Goal: Information Seeking & Learning: Learn about a topic

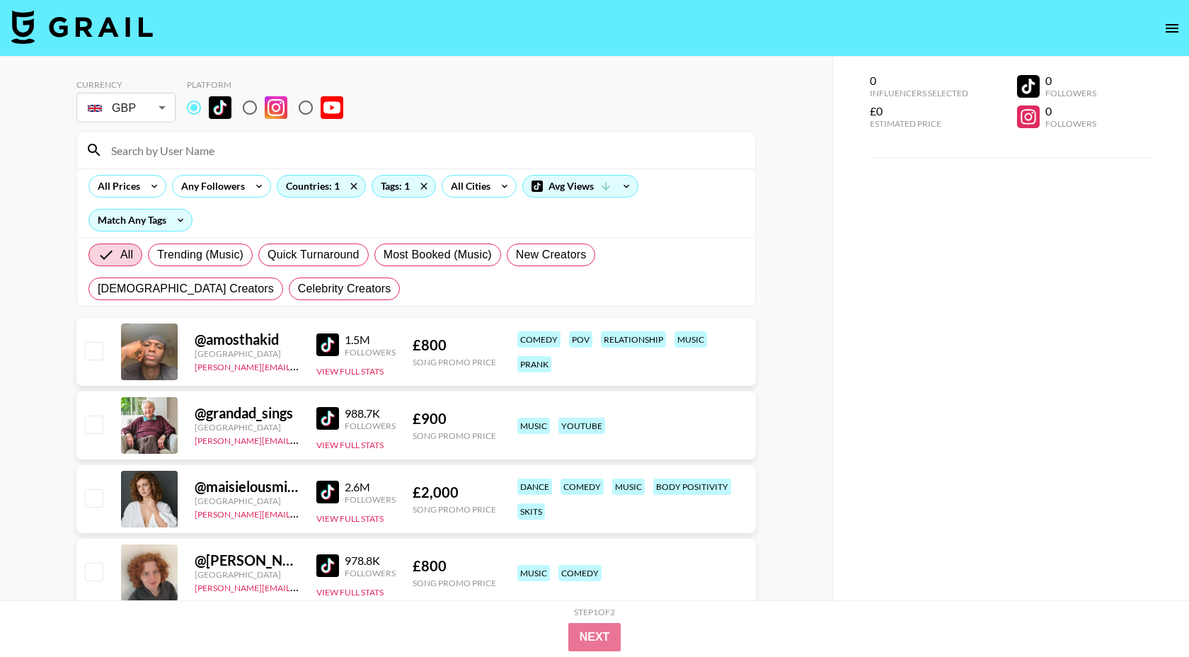
click at [181, 154] on input at bounding box center [425, 150] width 644 height 23
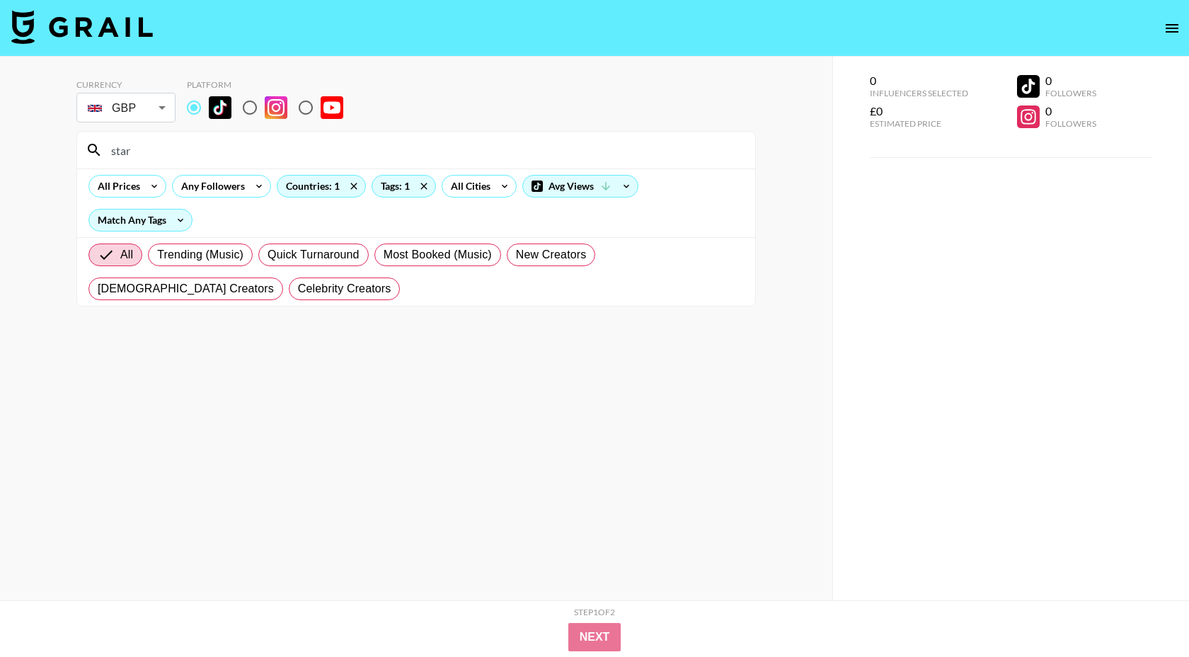
click at [351, 199] on div "All Prices Any Followers Countries: 1 Tags: 1 All Cities Avg Views Match Any Ta…" at bounding box center [416, 202] width 678 height 69
click at [351, 189] on icon at bounding box center [353, 185] width 23 height 21
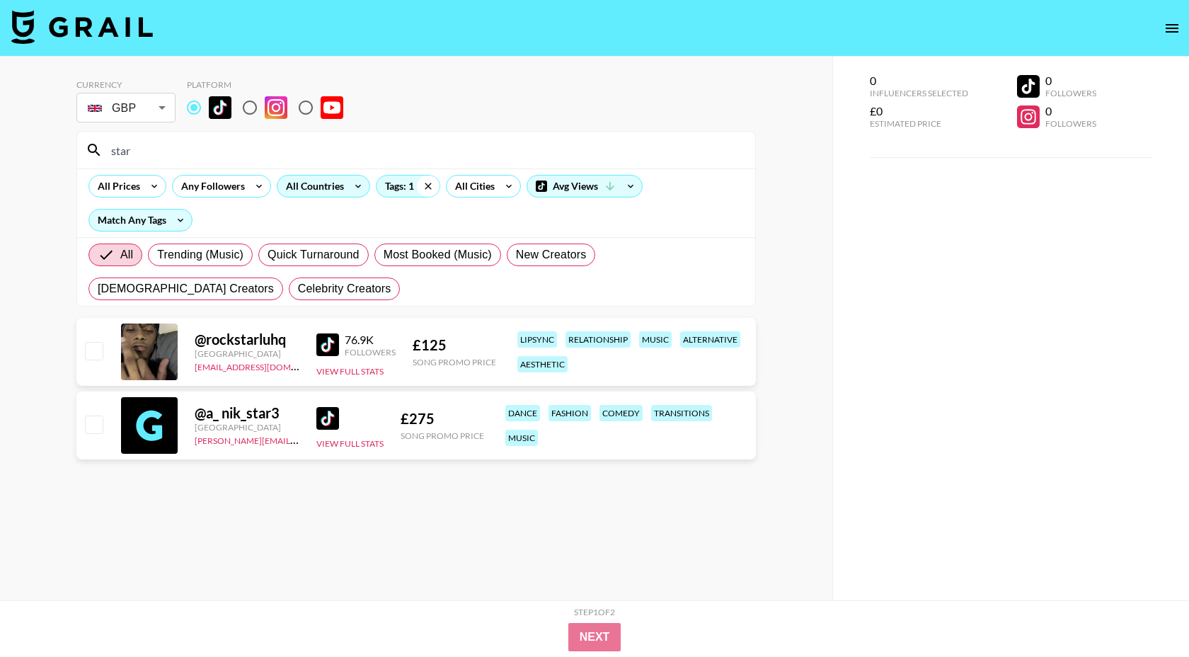
click at [425, 185] on icon at bounding box center [428, 185] width 23 height 21
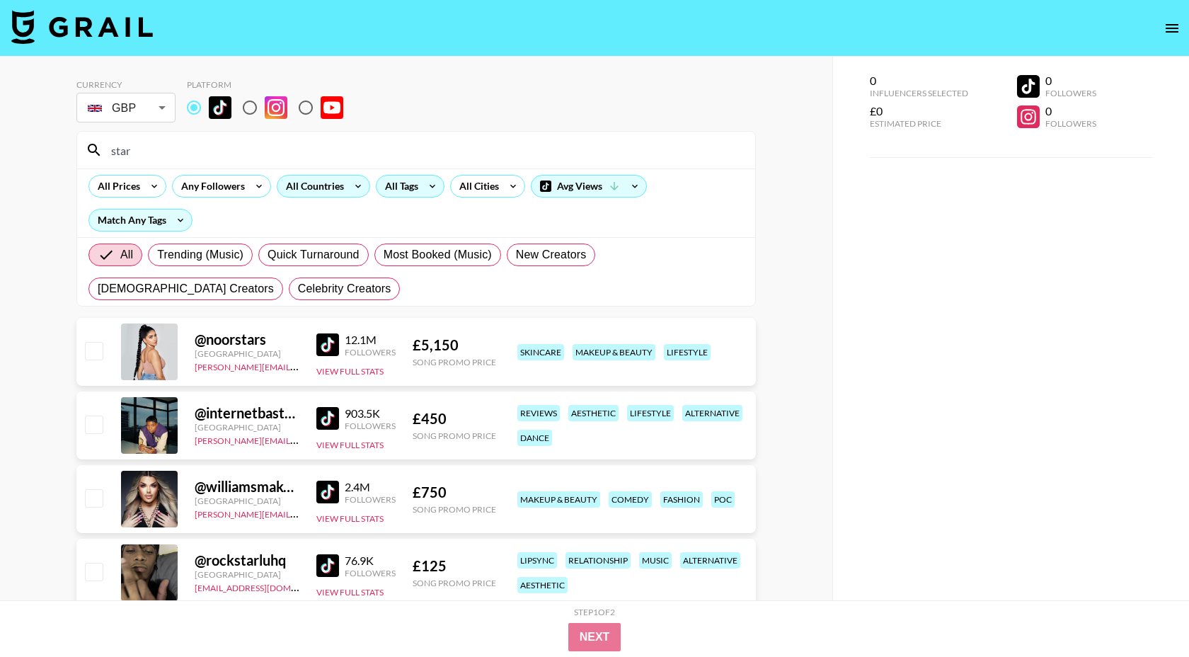
click at [194, 144] on input "star" at bounding box center [425, 150] width 644 height 23
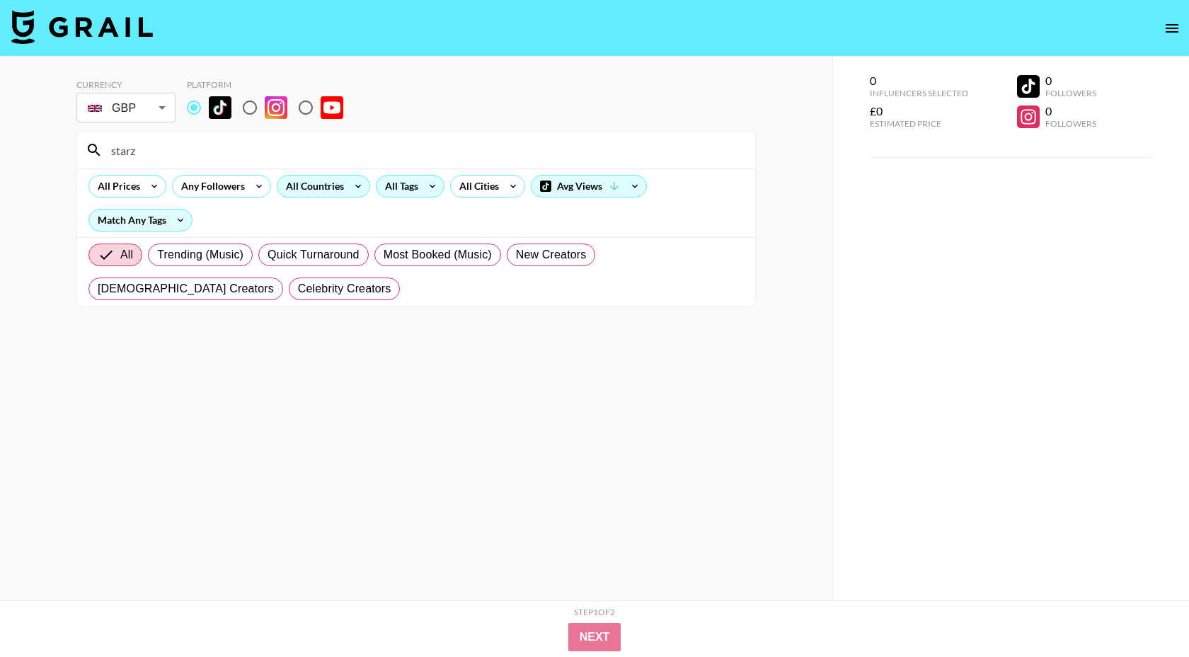
click at [195, 147] on input "starz" at bounding box center [425, 150] width 644 height 23
type input "x"
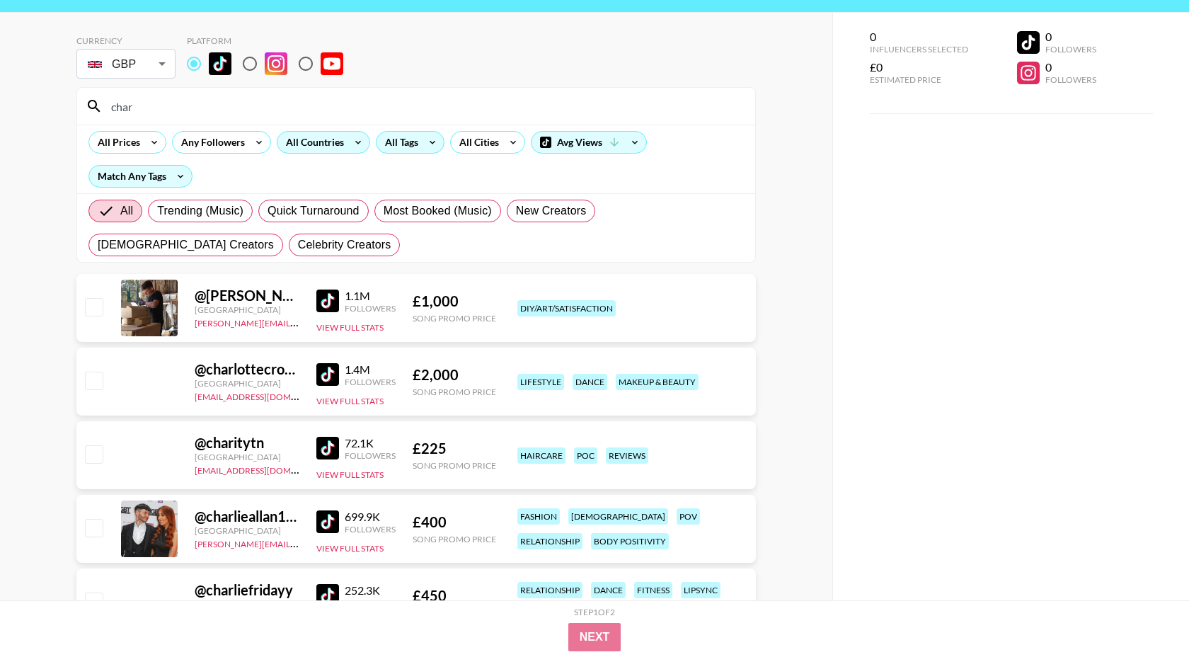
scroll to position [81, 0]
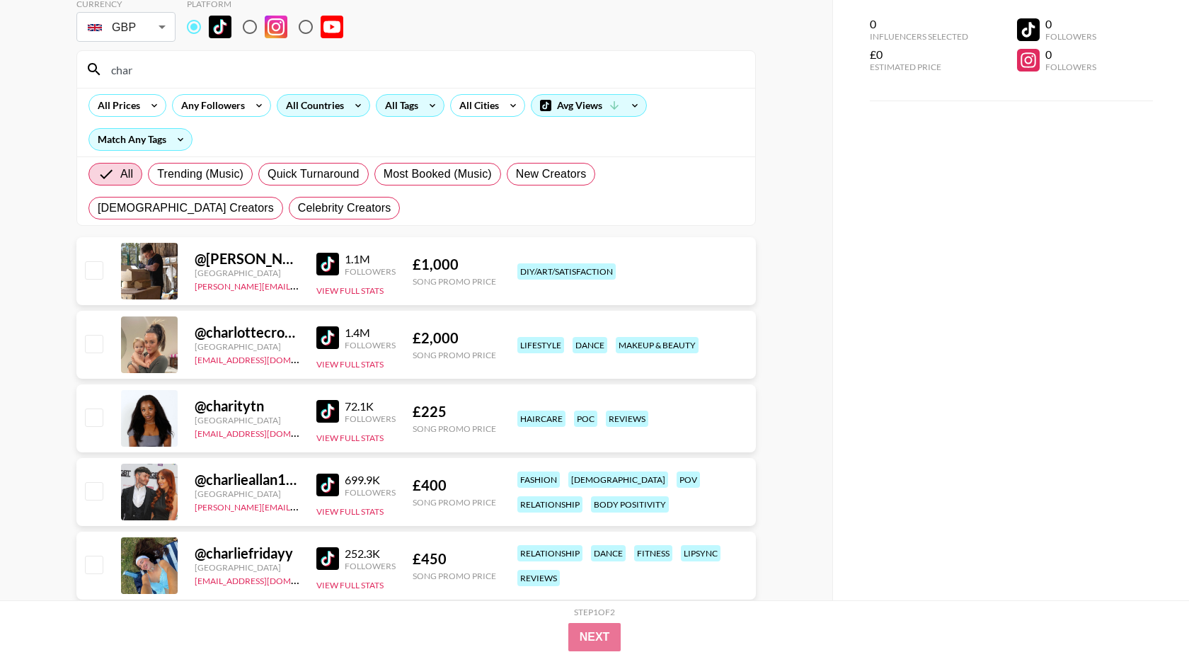
click at [209, 83] on div "char" at bounding box center [416, 69] width 678 height 37
click at [221, 70] on input "char" at bounding box center [425, 69] width 644 height 23
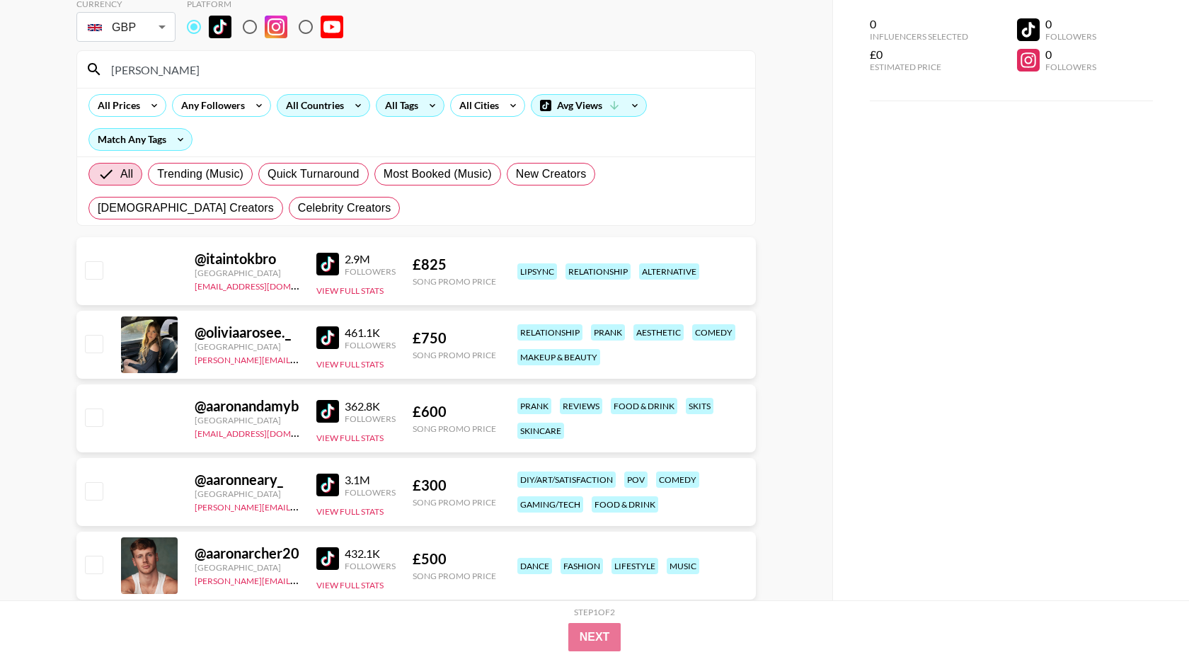
scroll to position [57, 0]
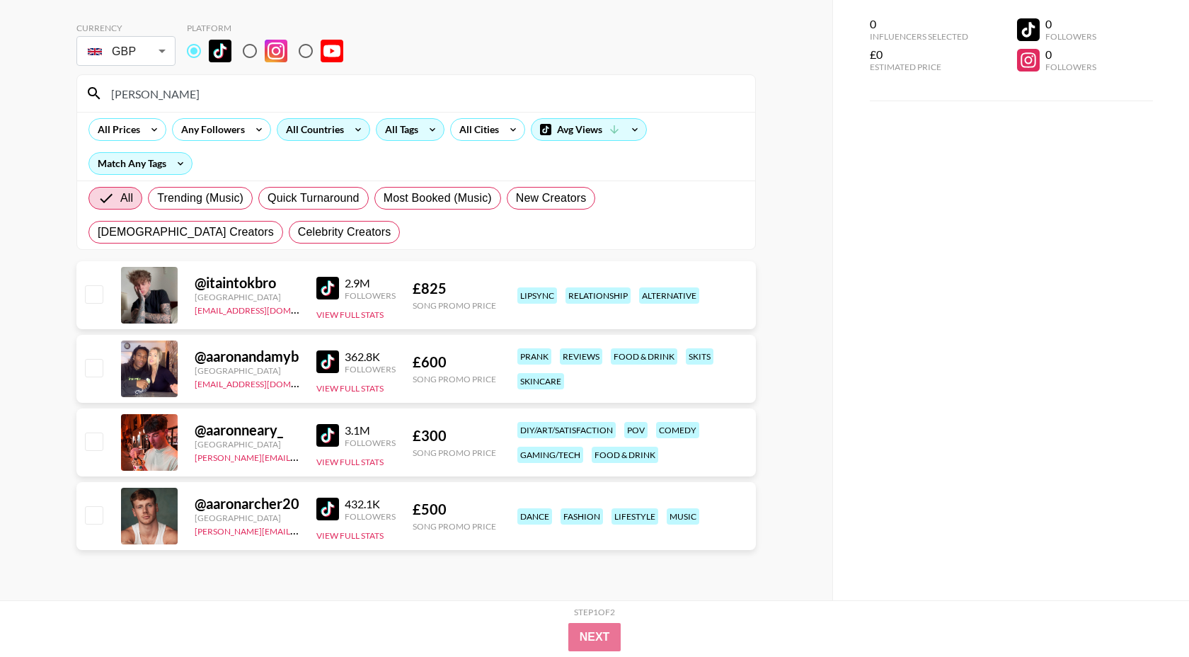
click at [331, 362] on img at bounding box center [327, 361] width 23 height 23
click at [156, 83] on input "[PERSON_NAME]" at bounding box center [425, 93] width 644 height 23
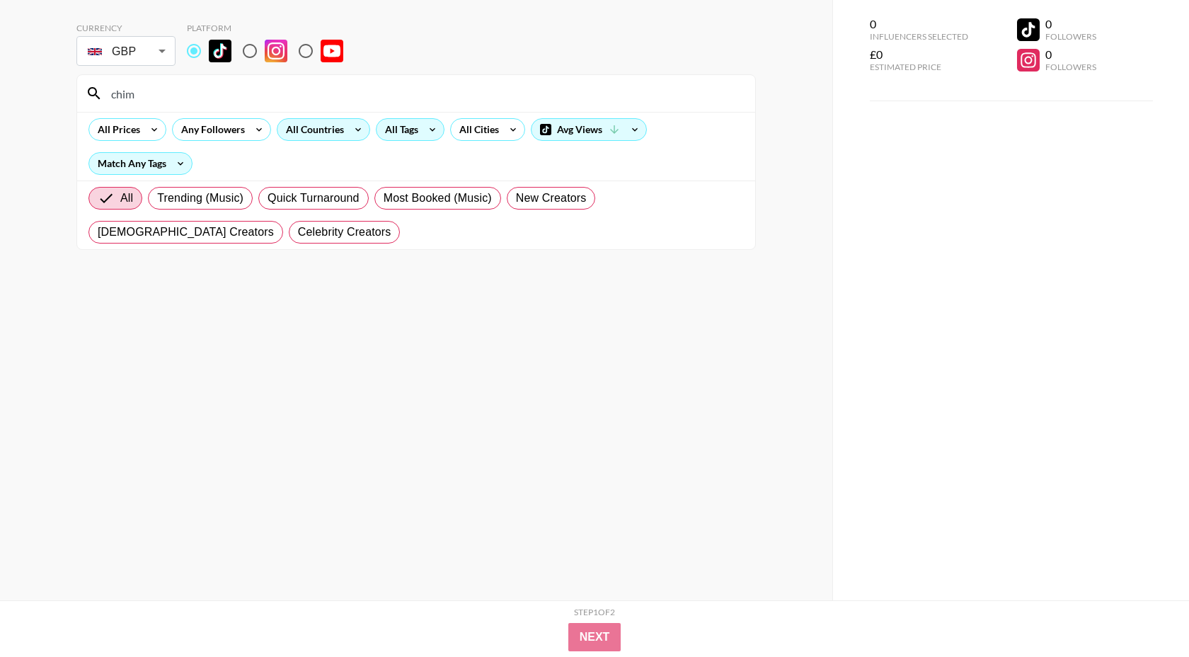
click at [398, 88] on input "chim" at bounding box center [425, 93] width 644 height 23
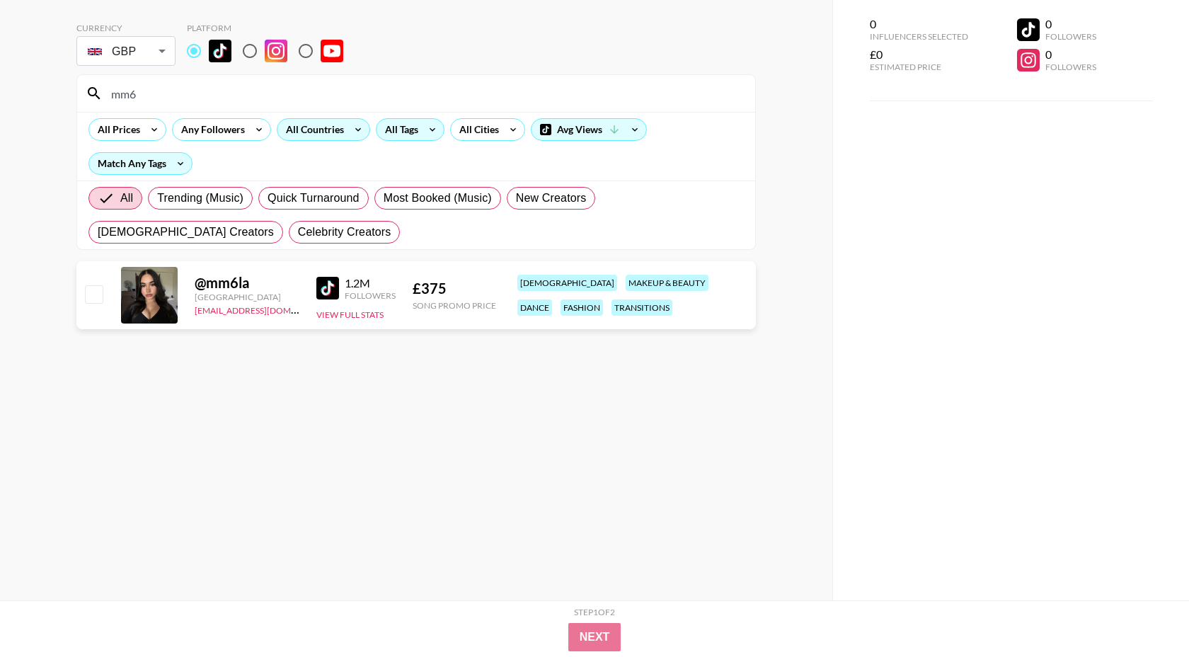
type input "mm6"
click at [138, 57] on body "Currency GBP GBP ​ Platform mm6 All Prices Any Followers All Countries All Tags…" at bounding box center [594, 299] width 1189 height 713
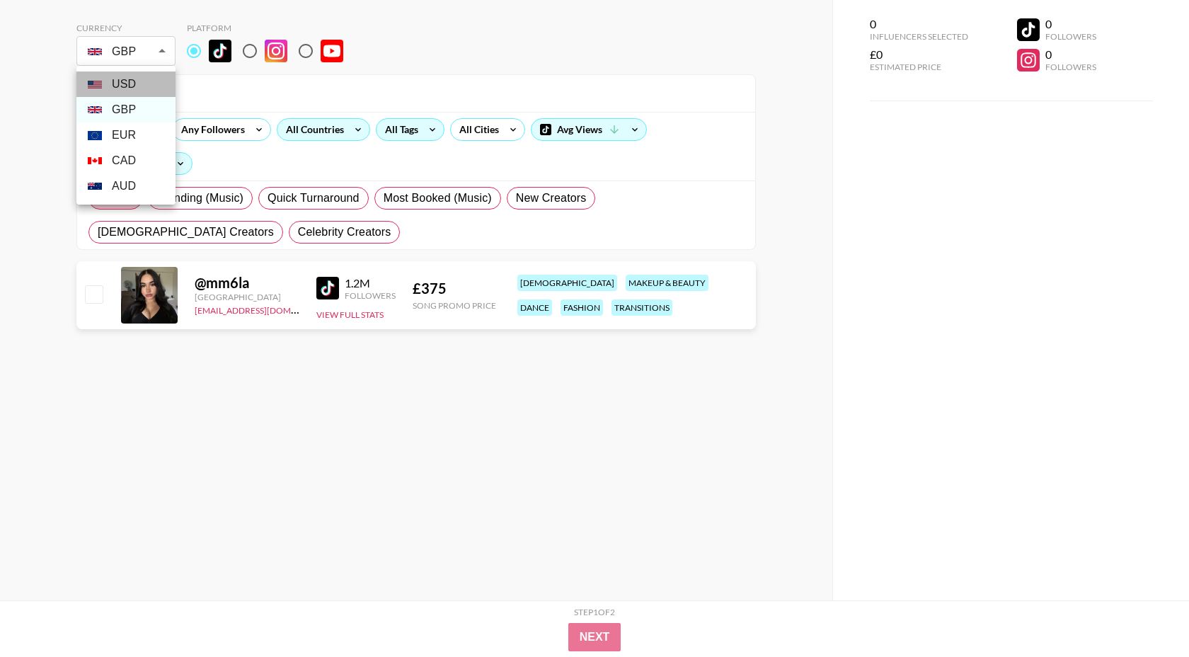
click at [134, 88] on li "USD" at bounding box center [125, 83] width 99 height 25
type input "USD"
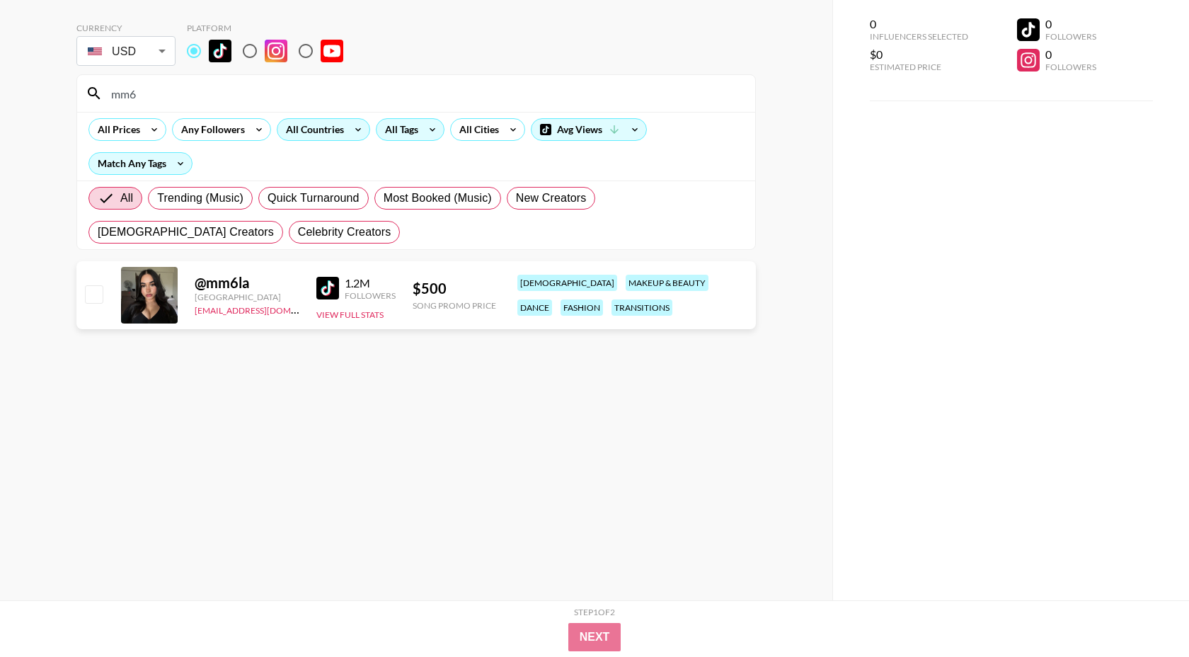
click at [344, 97] on input "mm6" at bounding box center [425, 93] width 644 height 23
type input "livv"
click at [119, 62] on body "Currency USD USD ​ Platform livv All Prices Any Followers All Countries All Tag…" at bounding box center [594, 299] width 1189 height 713
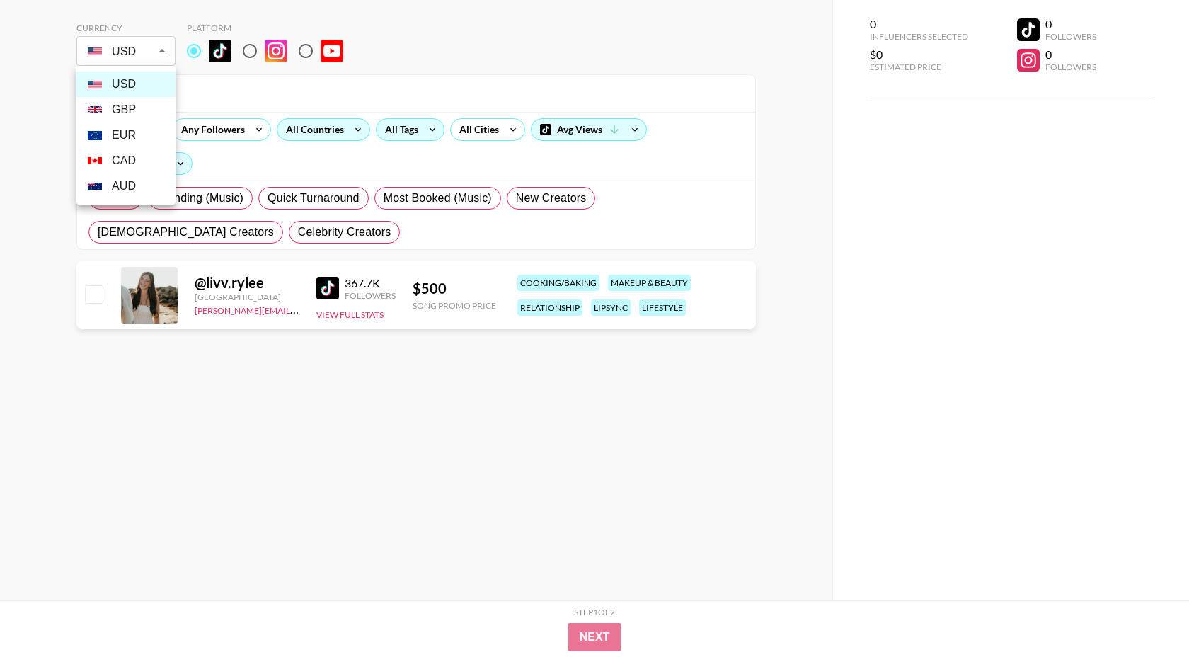
click at [124, 111] on li "GBP" at bounding box center [125, 109] width 99 height 25
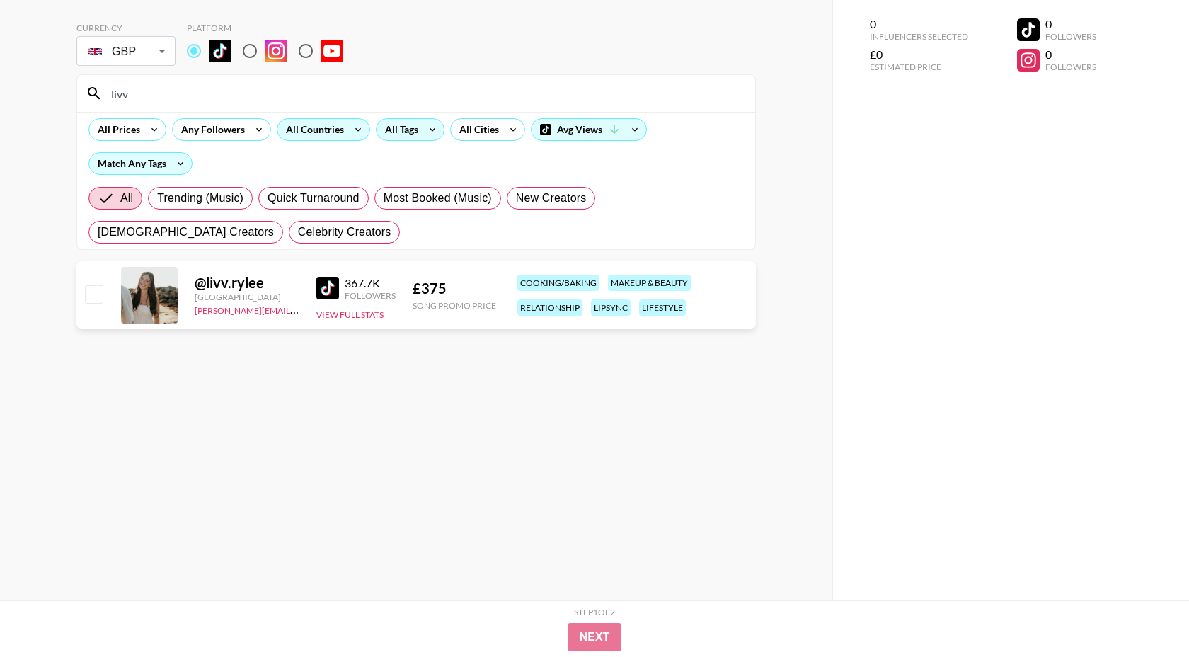
click at [136, 51] on body "Currency GBP GBP ​ Platform livv All Prices Any Followers All Countries All Tag…" at bounding box center [594, 299] width 1189 height 713
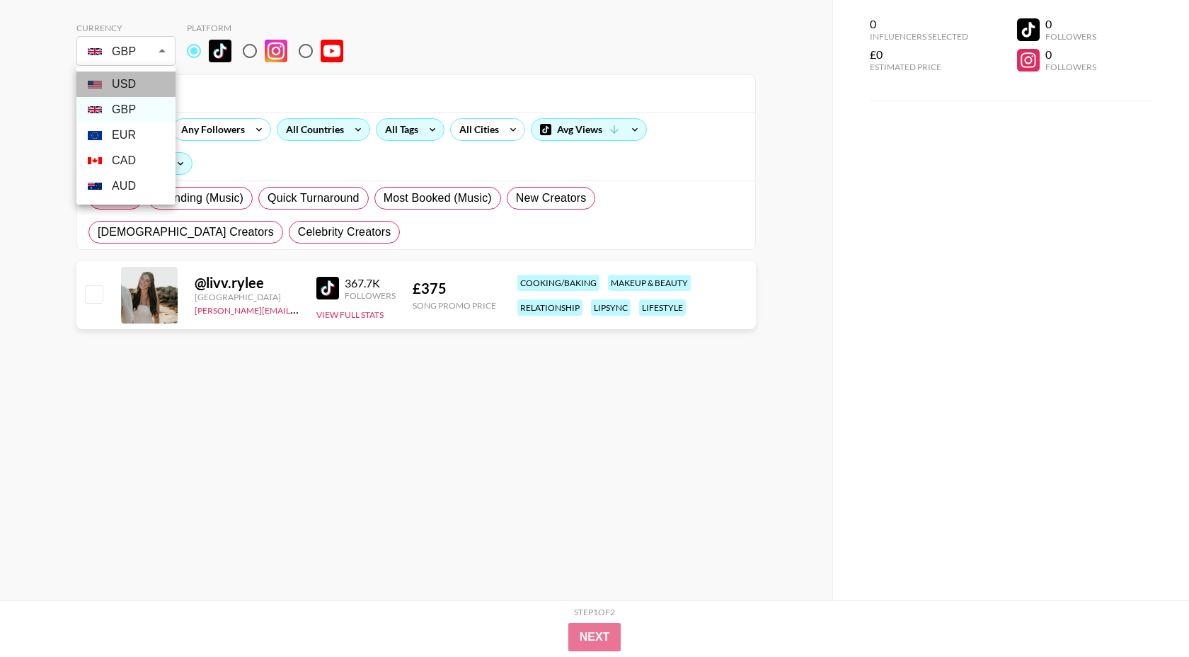
click at [129, 83] on li "USD" at bounding box center [125, 83] width 99 height 25
type input "USD"
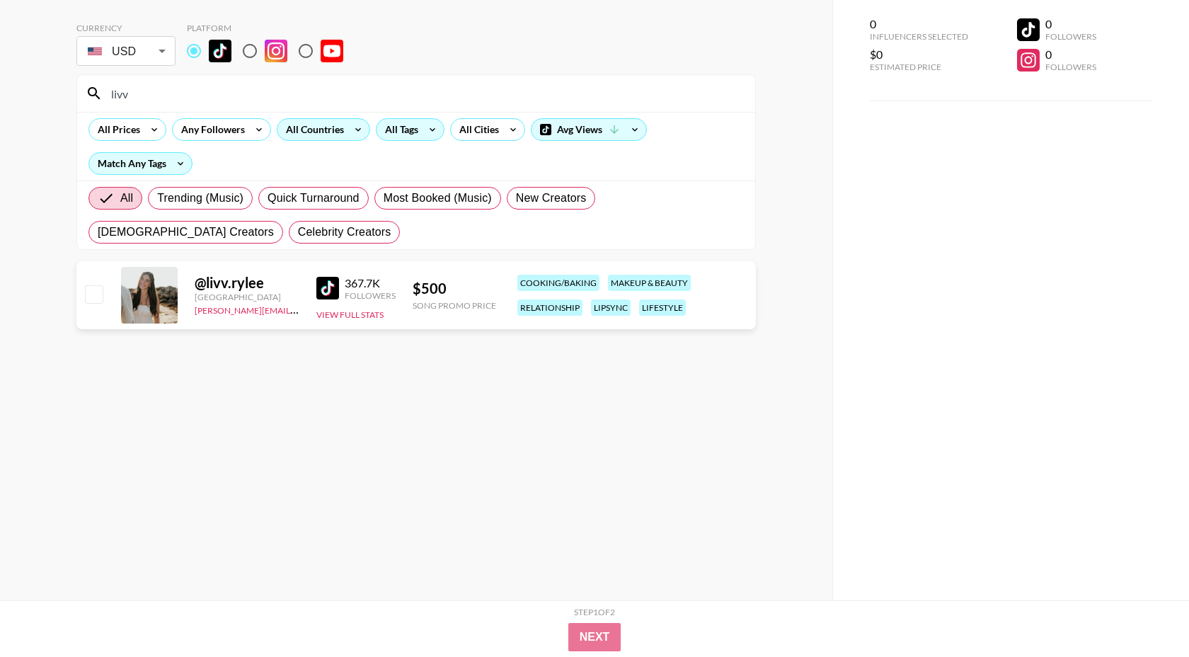
click at [163, 96] on input "livv" at bounding box center [425, 93] width 644 height 23
type input "mm6"
